Goal: Entertainment & Leisure: Consume media (video, audio)

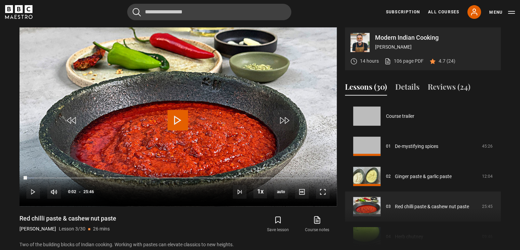
scroll to position [60, 0]
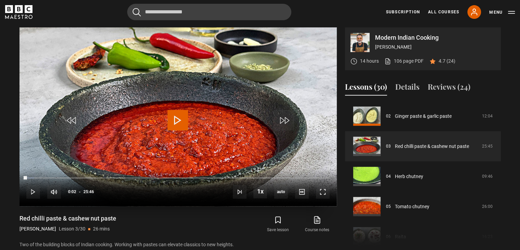
click at [180, 121] on span "Video Player" at bounding box center [178, 120] width 21 height 21
click at [322, 194] on span "Video Player" at bounding box center [323, 192] width 14 height 14
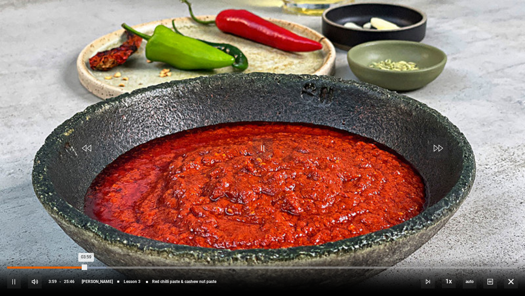
click at [76, 249] on div "03:27" at bounding box center [76, 267] width 1 height 2
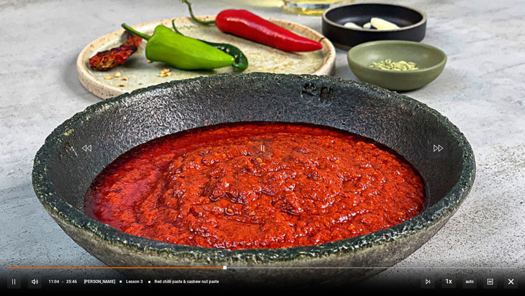
click at [225, 249] on div "10s Skip Back 10 seconds Pause 10s Skip Forward 10 seconds Loaded : 46.90% 17:3…" at bounding box center [262, 277] width 525 height 38
click at [224, 249] on div "10s Skip Back 10 seconds Pause 10s Skip Forward 10 seconds Loaded : 46.90% 17:3…" at bounding box center [262, 277] width 525 height 38
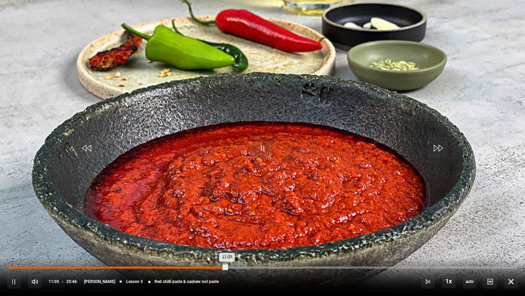
click at [221, 249] on div "Loaded : 47.22% 10:47 11:05" at bounding box center [262, 267] width 511 height 2
click at [216, 249] on div "10:32" at bounding box center [111, 267] width 209 height 2
click at [211, 249] on div "10:33" at bounding box center [111, 267] width 209 height 2
click at [208, 249] on div "10:19" at bounding box center [109, 267] width 205 height 2
click at [207, 249] on div "10:10" at bounding box center [108, 267] width 202 height 2
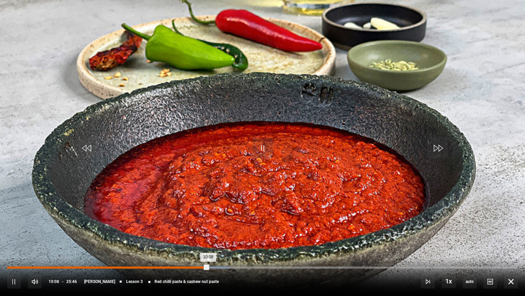
click at [204, 249] on div "10:08" at bounding box center [107, 267] width 201 height 2
click at [201, 249] on div "09:48" at bounding box center [104, 267] width 195 height 2
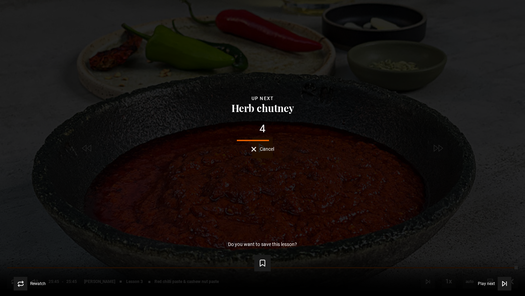
click at [250, 153] on div "Lesson Completed Up next Herb chutney 4 Cancel Do you want to save this lesson?…" at bounding box center [262, 148] width 525 height 296
click at [253, 150] on button "Cancel" at bounding box center [262, 148] width 23 height 5
